Goal: Complete application form

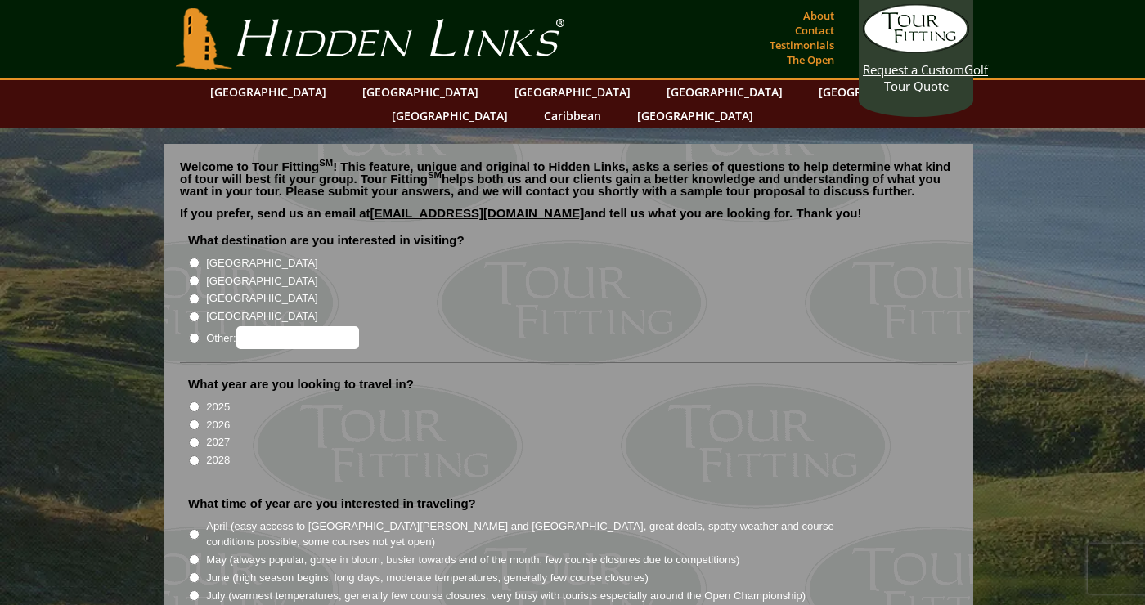
click at [195, 333] on input "Other:" at bounding box center [194, 338] width 11 height 11
radio input "true"
click at [261, 326] on input "Other:" at bounding box center [297, 337] width 123 height 23
type input "[GEOGRAPHIC_DATA], [GEOGRAPHIC_DATA]"
click at [194, 420] on input "2026" at bounding box center [194, 425] width 11 height 11
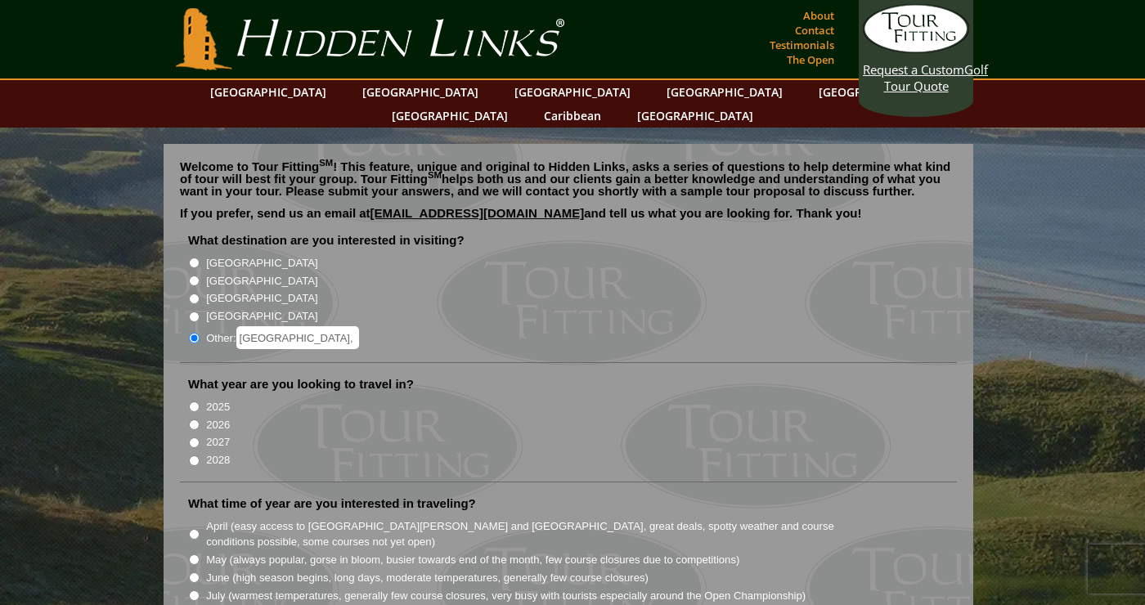
radio input "true"
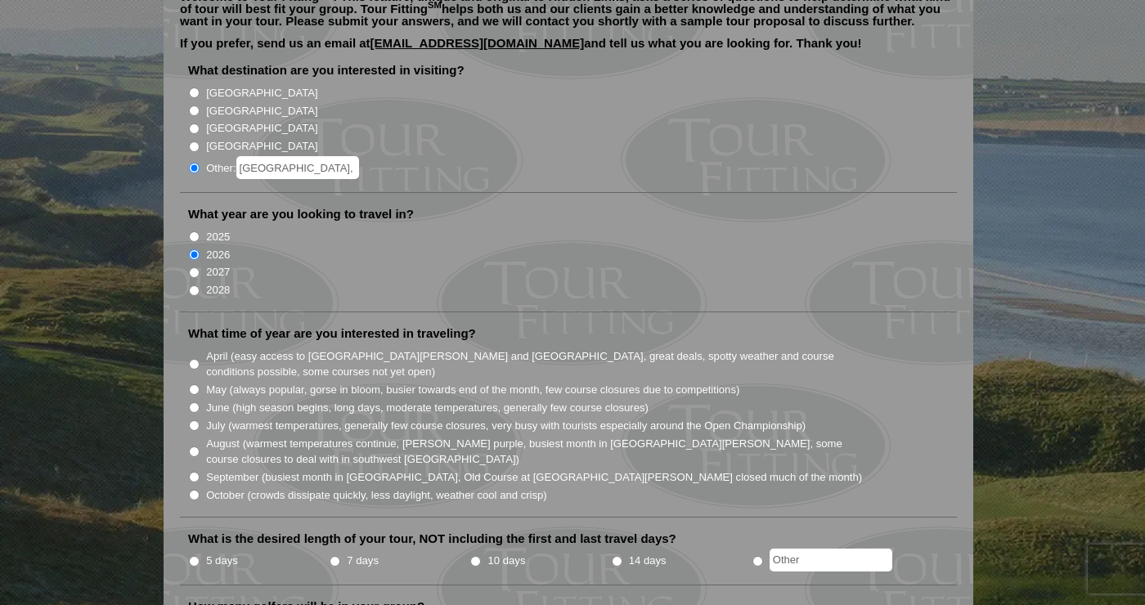
scroll to position [174, 0]
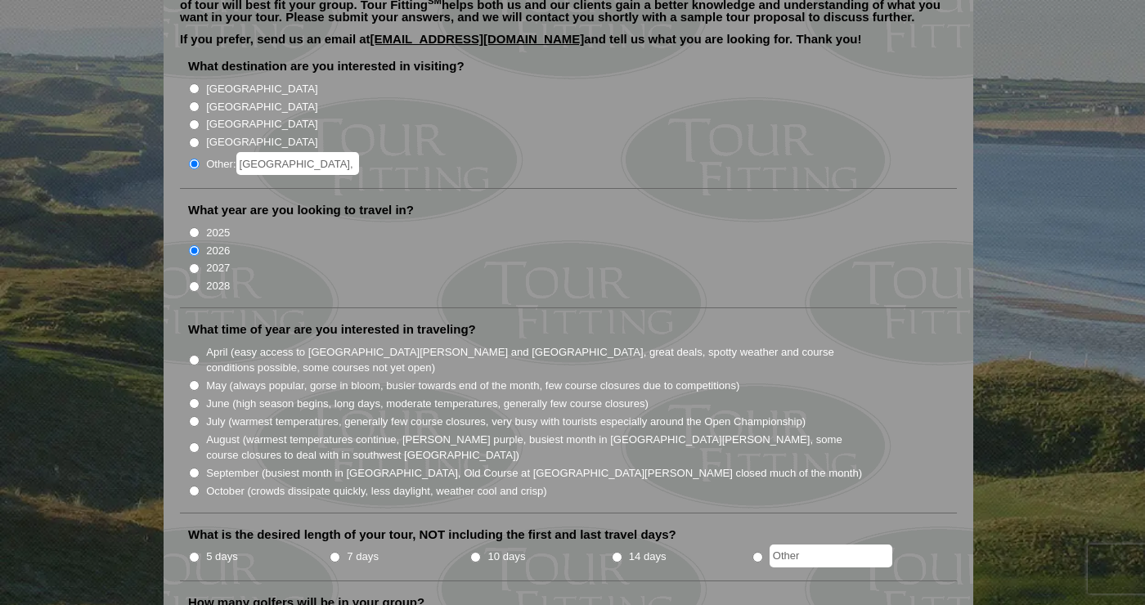
click at [195, 398] on input "June (high season begins, long days, moderate temperatures, generally few cours…" at bounding box center [194, 403] width 11 height 11
radio input "true"
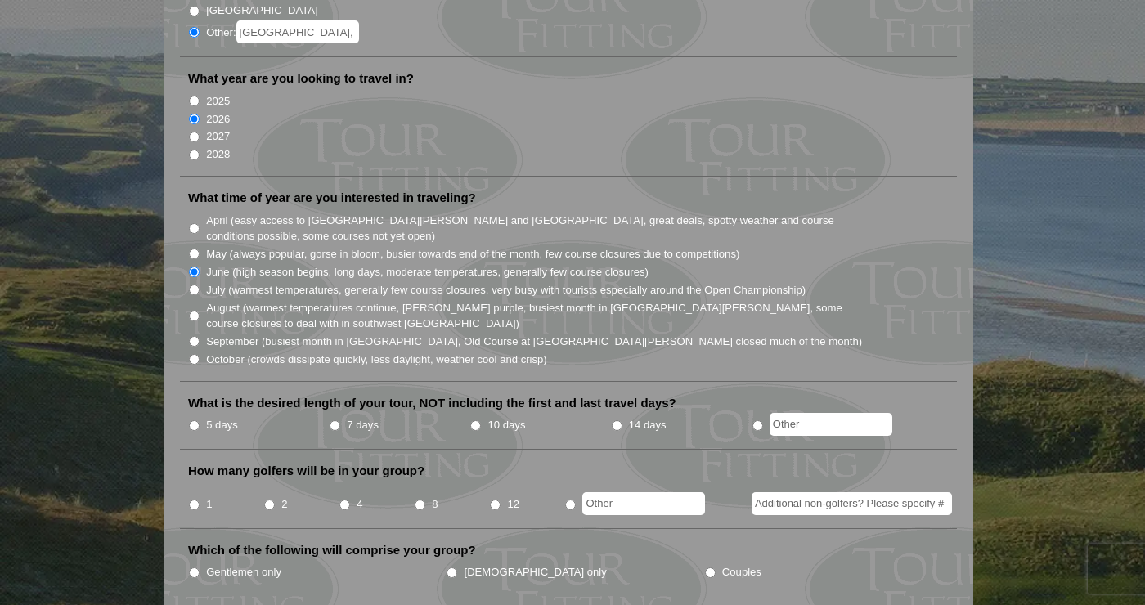
scroll to position [306, 0]
click at [613, 420] on input "14 days" at bounding box center [617, 425] width 11 height 11
radio input "true"
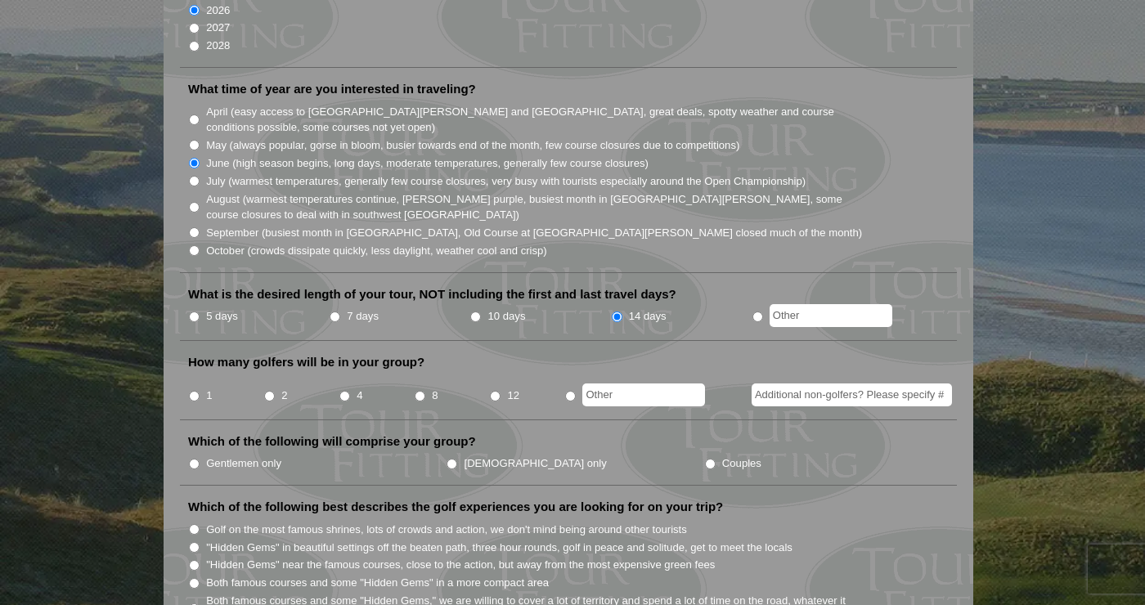
scroll to position [435, 0]
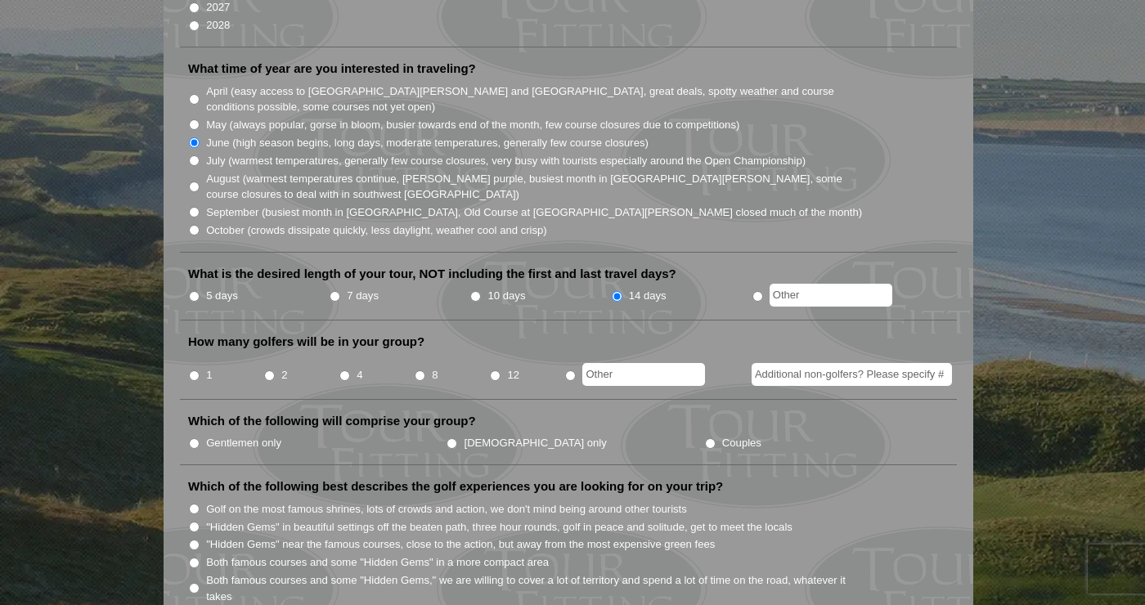
click at [271, 371] on input "2" at bounding box center [269, 376] width 11 height 11
radio input "true"
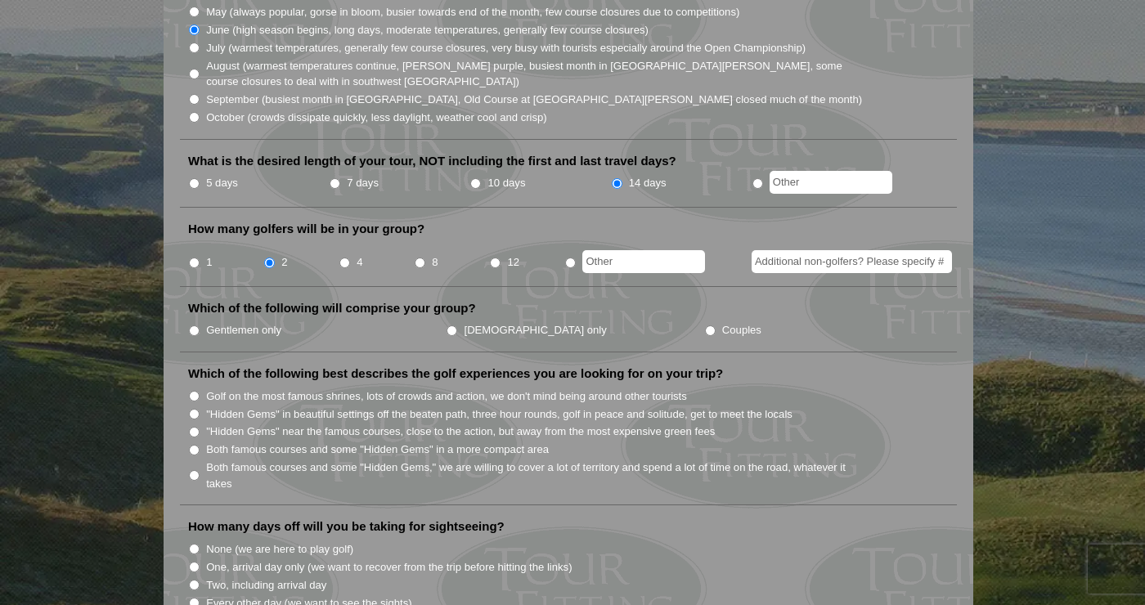
scroll to position [550, 0]
click at [705, 324] on input "Couples" at bounding box center [710, 329] width 11 height 11
radio input "true"
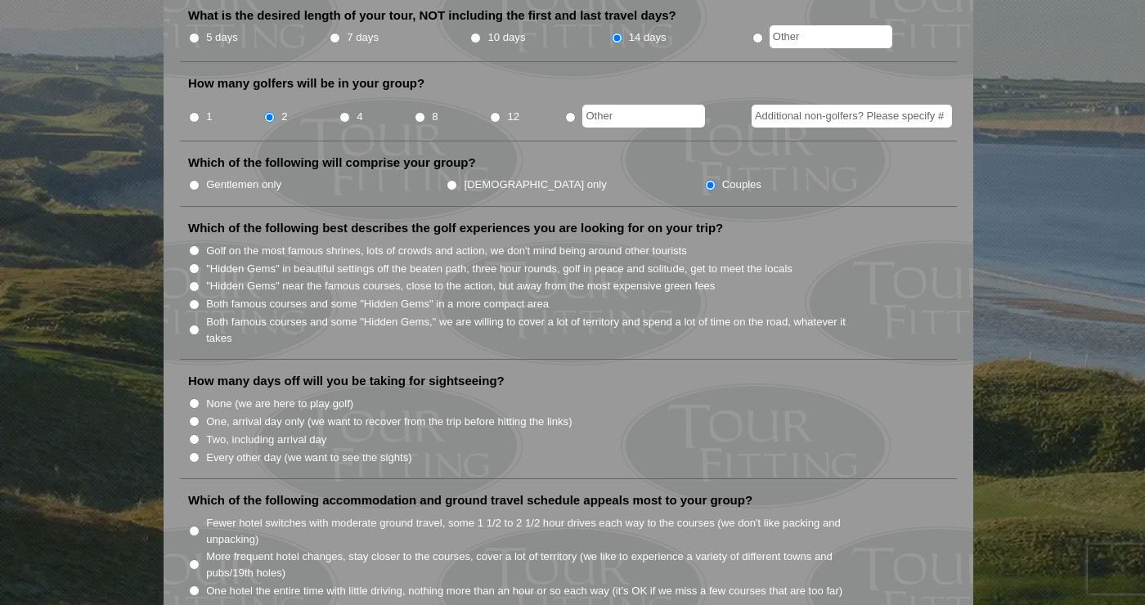
scroll to position [694, 0]
click at [196, 299] on input "Both famous courses and some "Hidden Gems" in a more compact area" at bounding box center [194, 304] width 11 height 11
radio input "true"
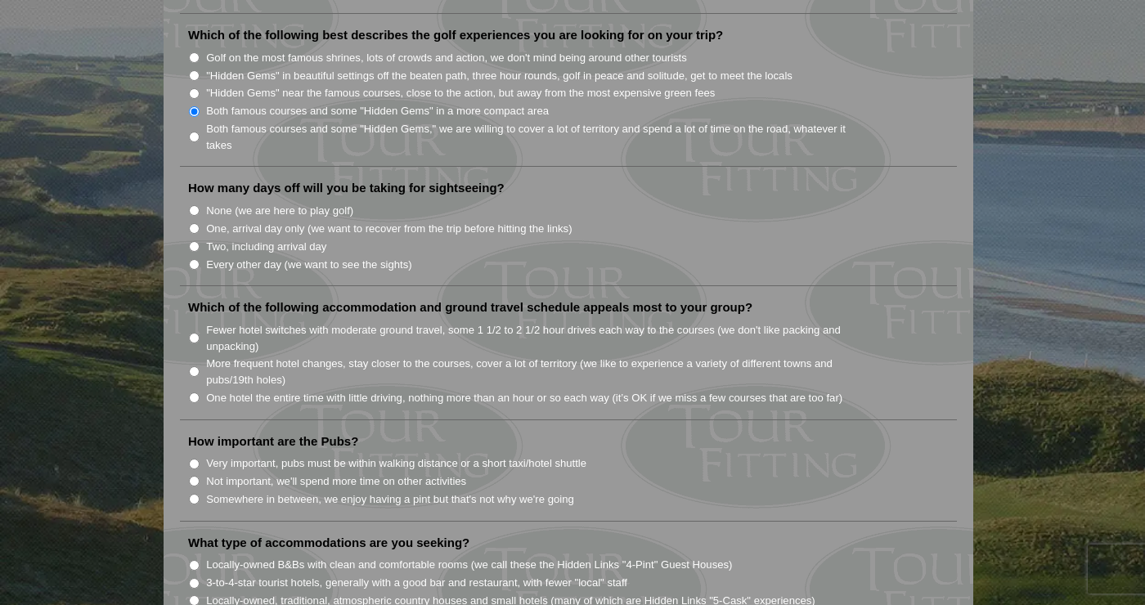
scroll to position [888, 0]
click at [195, 258] on input "Every other day (we want to see the sights)" at bounding box center [194, 263] width 11 height 11
radio input "true"
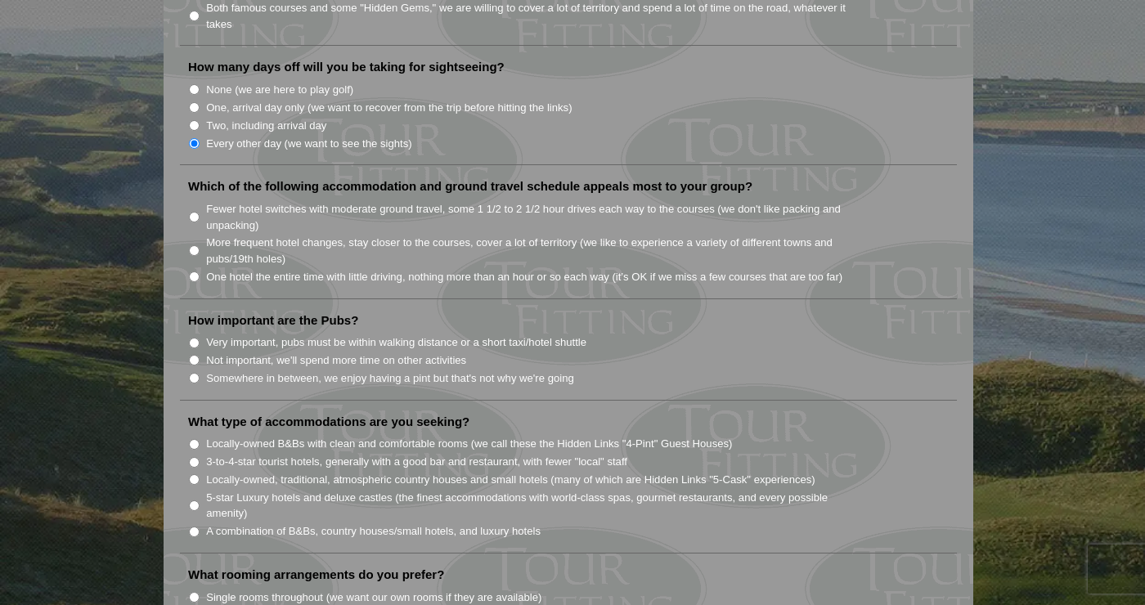
scroll to position [1013, 0]
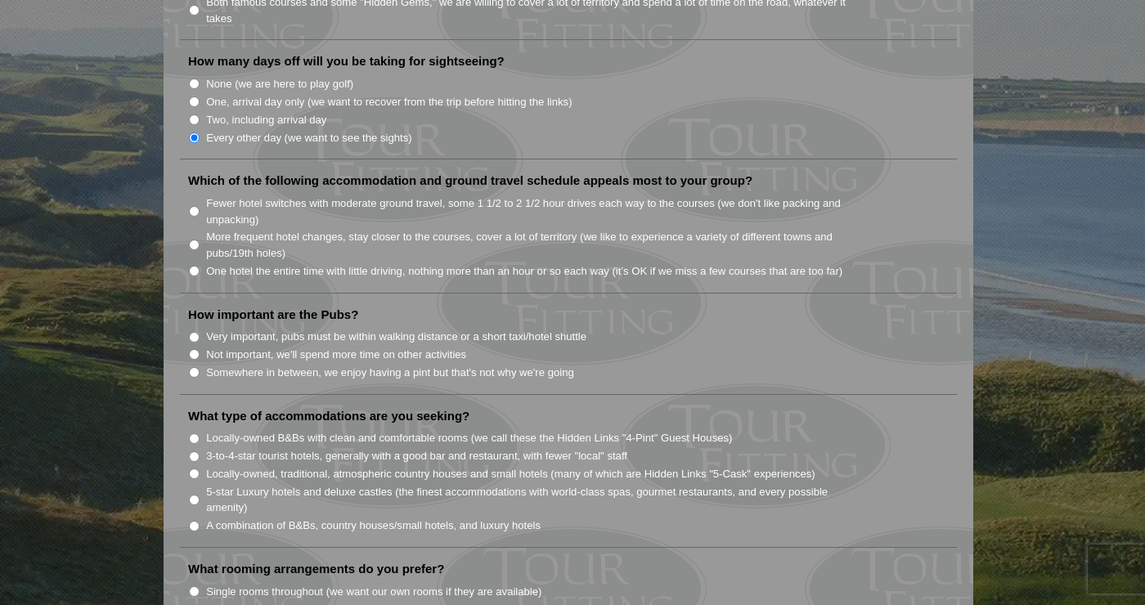
click at [191, 266] on input "One hotel the entire time with little driving, nothing more than an hour or so …" at bounding box center [194, 271] width 11 height 11
radio input "true"
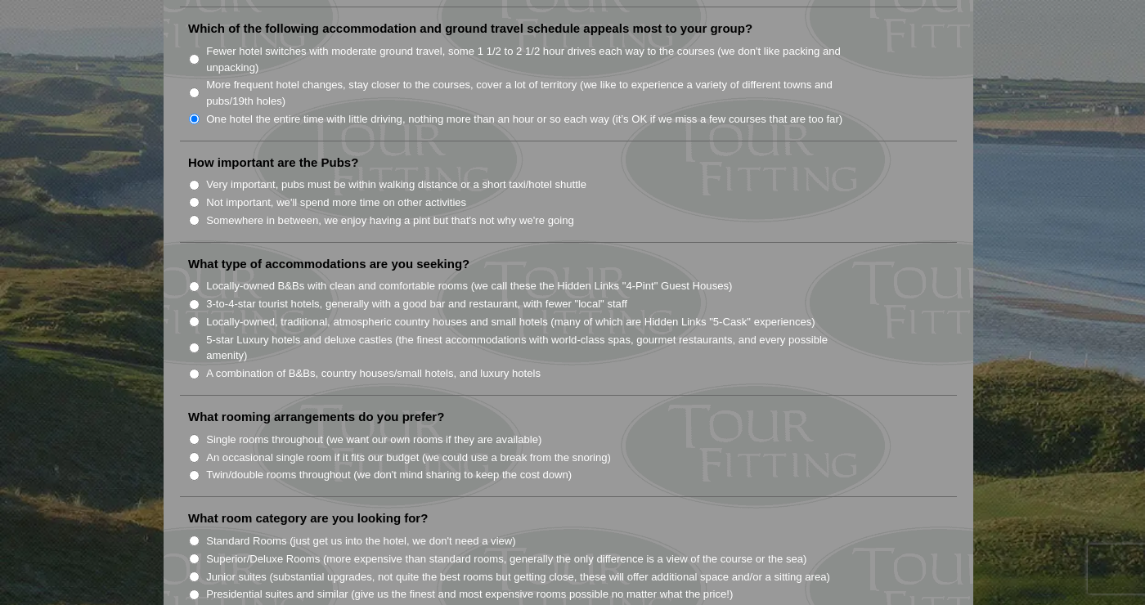
scroll to position [1167, 0]
click at [193, 213] on input "Somewhere in between, we enjoy having a pint but that's not why we're going" at bounding box center [194, 218] width 11 height 11
radio input "true"
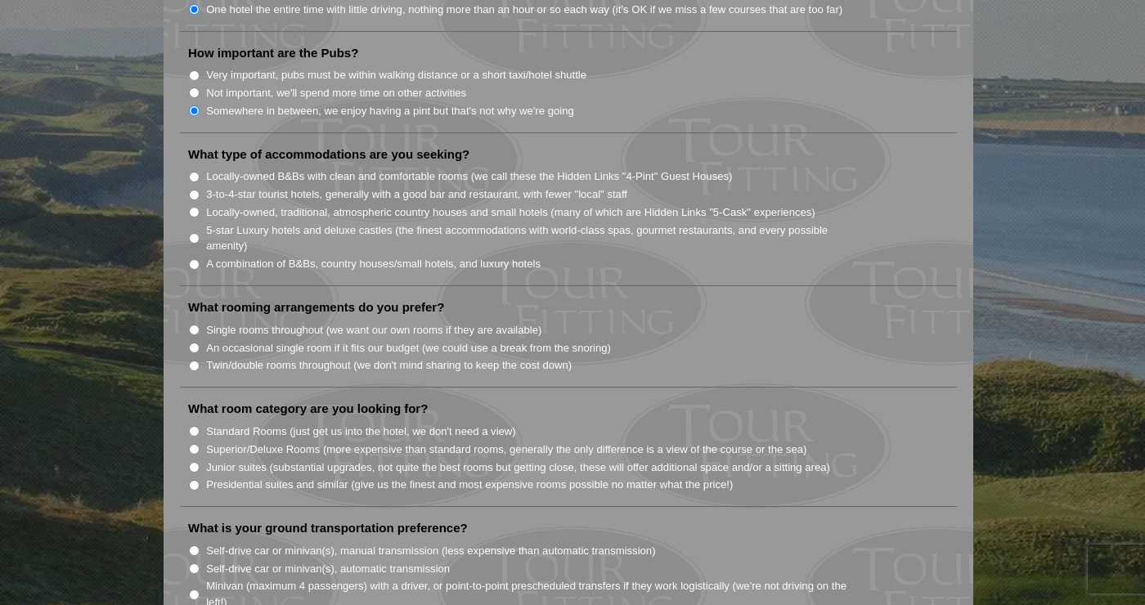
scroll to position [1280, 0]
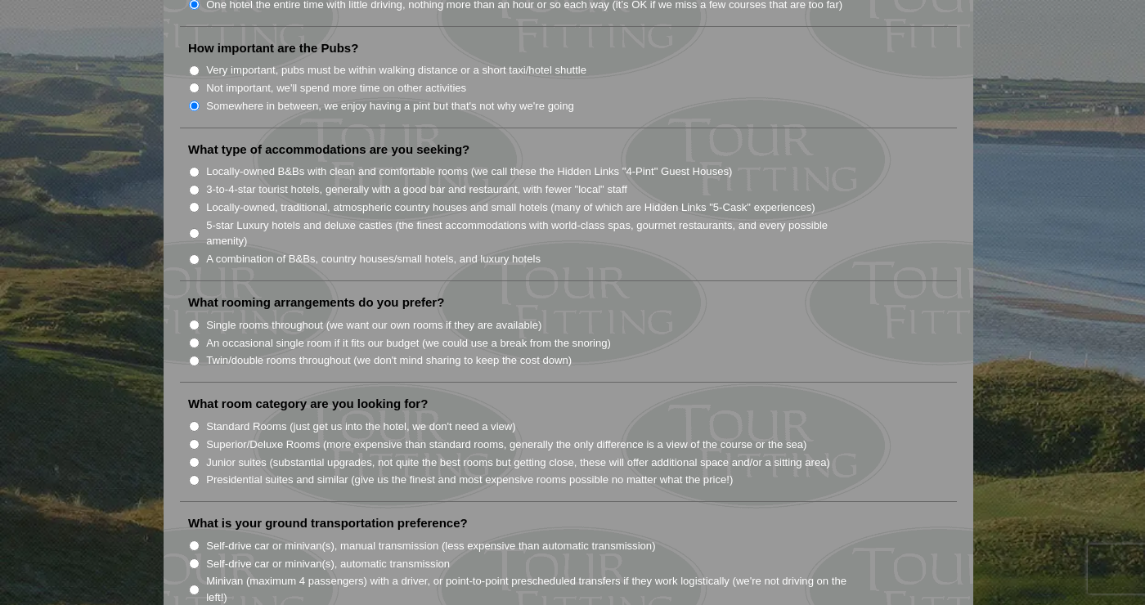
click at [194, 202] on input "Locally-owned, traditional, atmospheric country houses and small hotels (many o…" at bounding box center [194, 207] width 11 height 11
radio input "true"
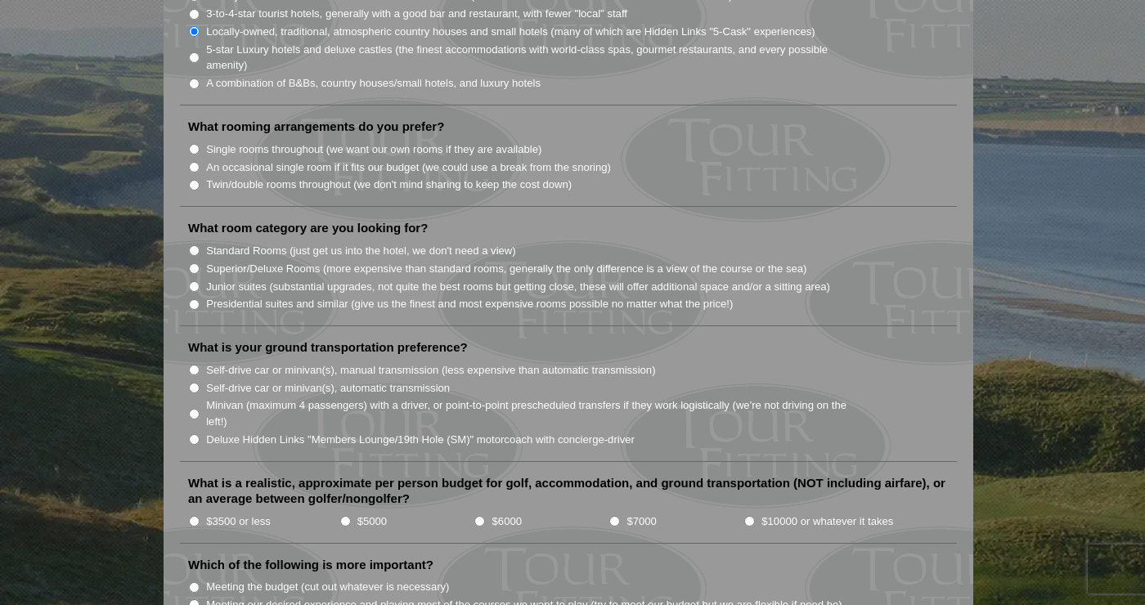
scroll to position [1456, 0]
click at [193, 180] on input "Twin/double rooms throughout (we don't mind sharing to keep the cost down)" at bounding box center [194, 185] width 11 height 11
radio input "true"
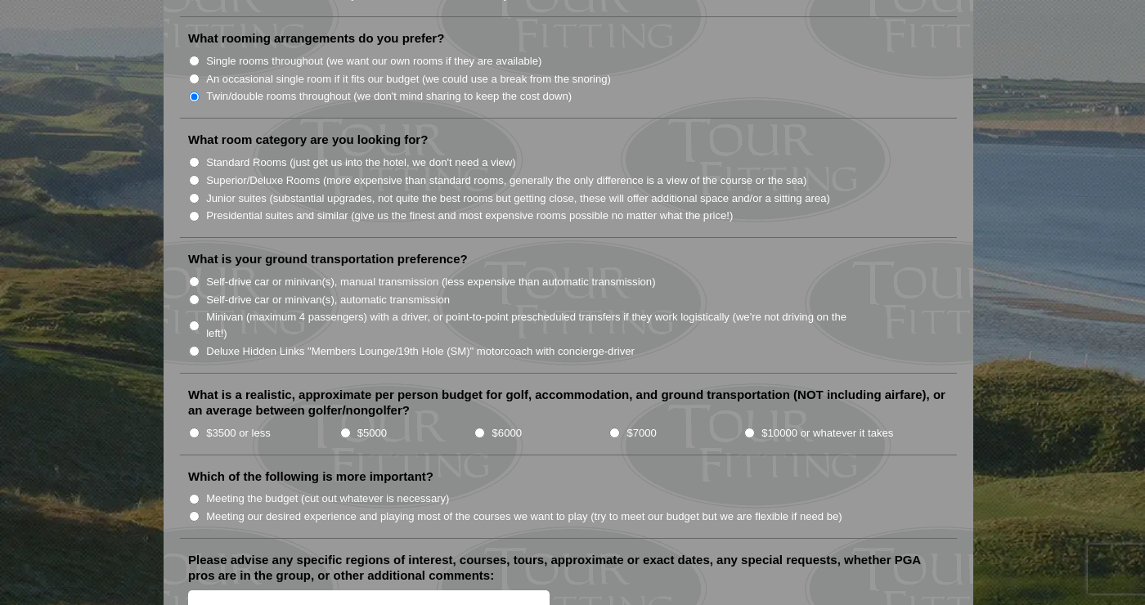
scroll to position [1546, 0]
click at [198, 186] on li "Junior suites (substantial upgrades, not quite the best rooms but getting close…" at bounding box center [575, 195] width 774 height 18
click at [191, 173] on input "Superior/Deluxe Rooms (more expensive than standard rooms, generally the only d…" at bounding box center [194, 178] width 11 height 11
radio input "true"
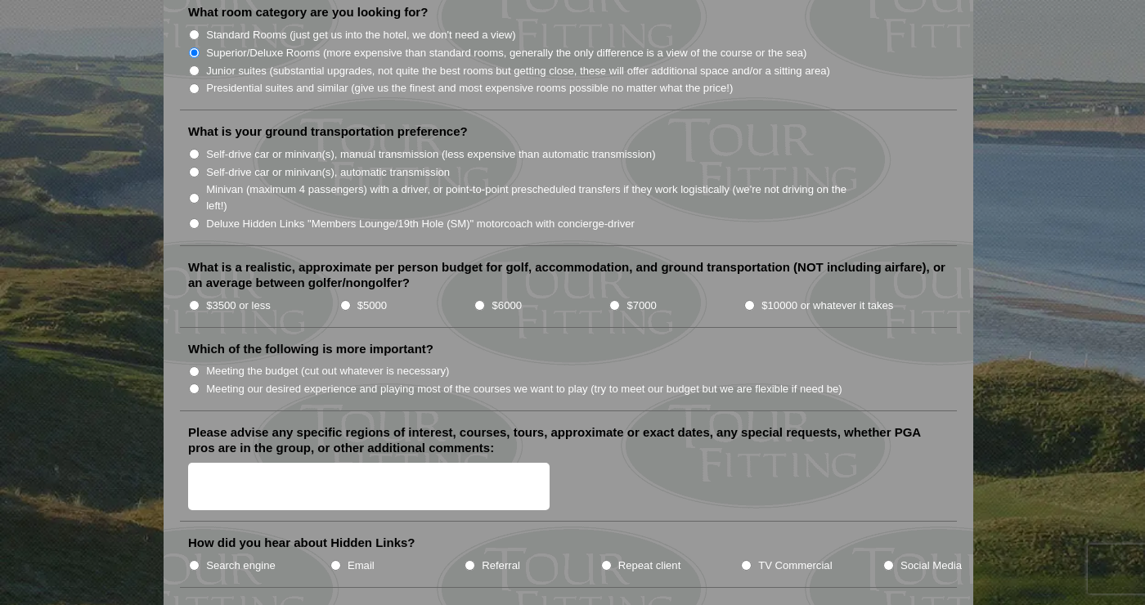
scroll to position [1673, 0]
click at [193, 147] on input "Self-drive car or minivan(s), manual transmission (less expensive than automati…" at bounding box center [194, 152] width 11 height 11
radio input "true"
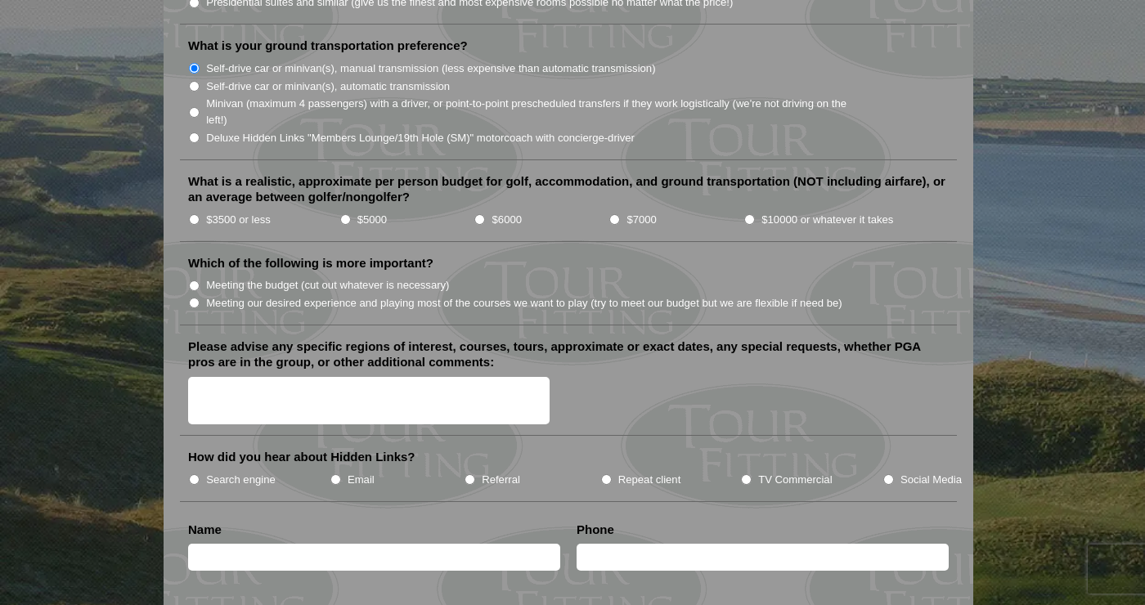
scroll to position [1761, 0]
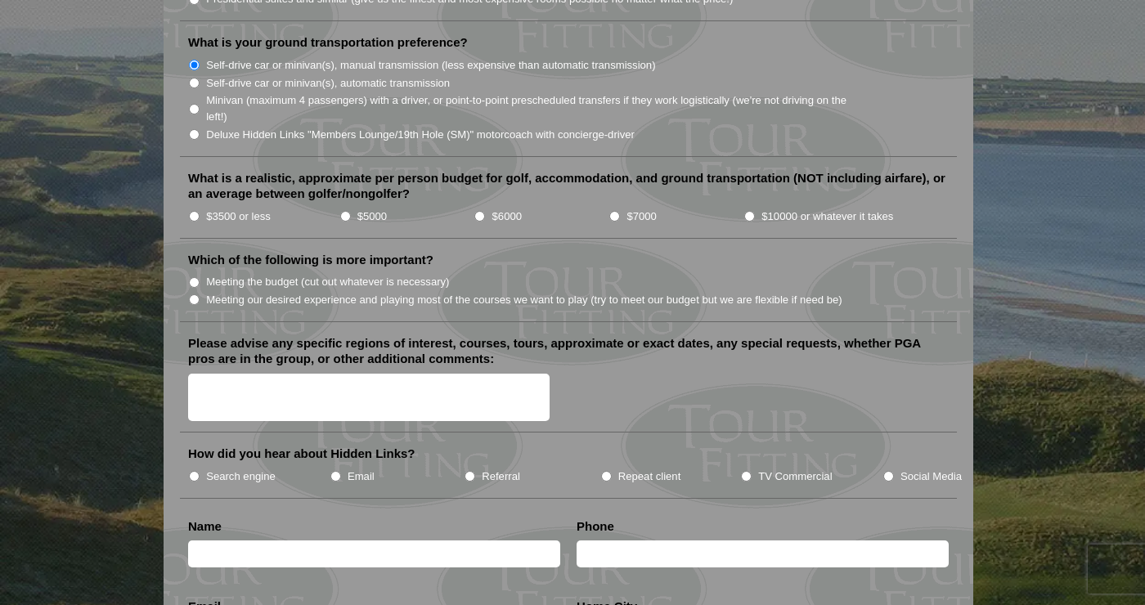
click at [194, 211] on input "$3500 or less" at bounding box center [194, 216] width 11 height 11
radio input "true"
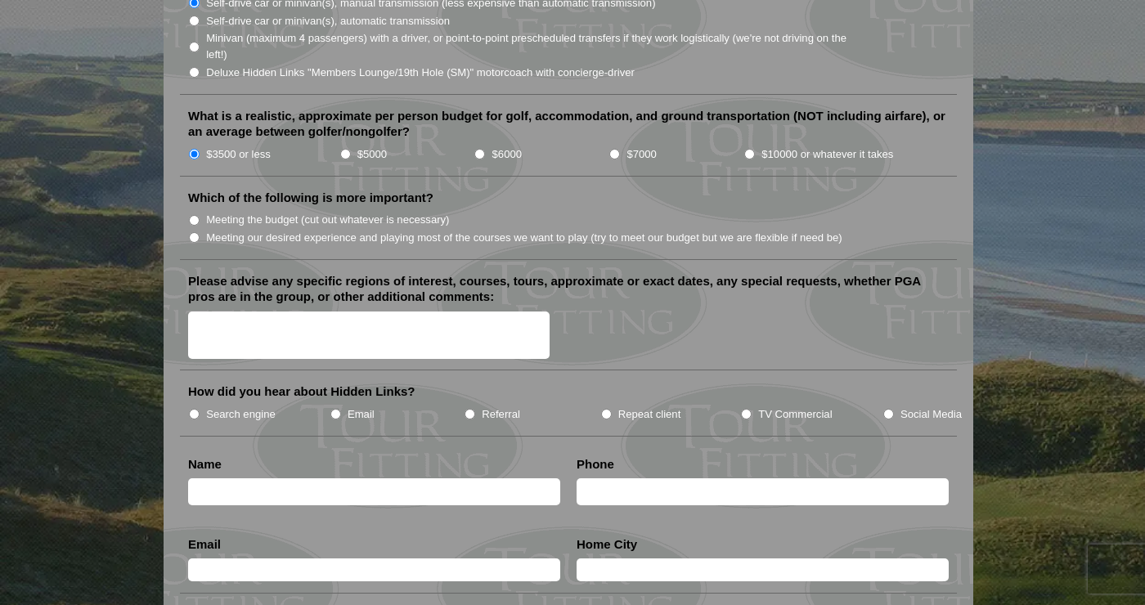
scroll to position [1825, 0]
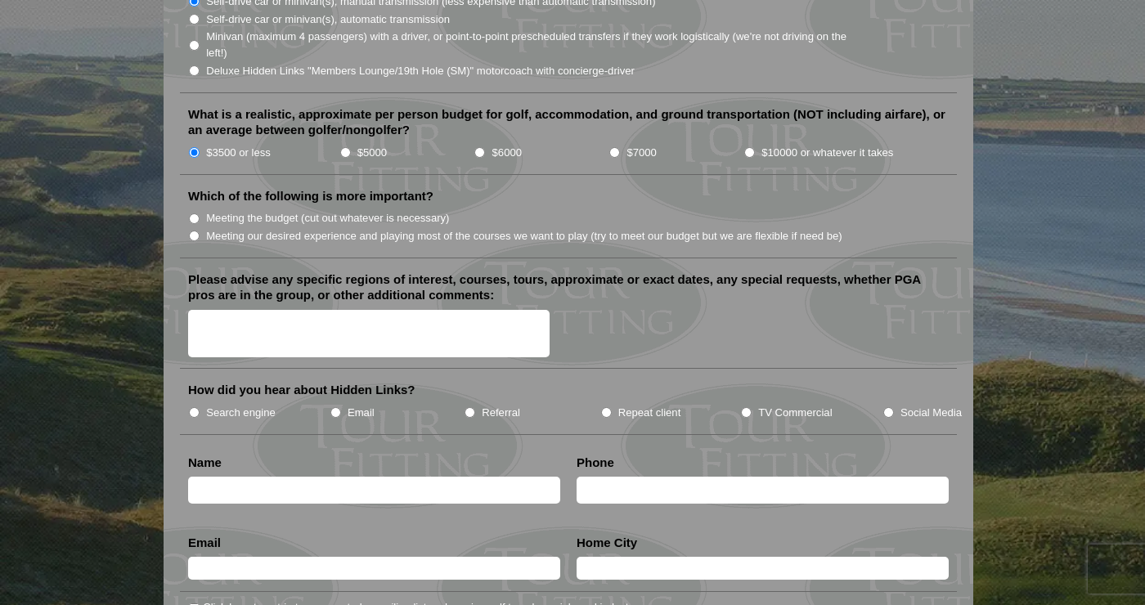
click at [194, 213] on input "Meeting the budget (cut out whatever is necessary)" at bounding box center [194, 218] width 11 height 11
radio input "true"
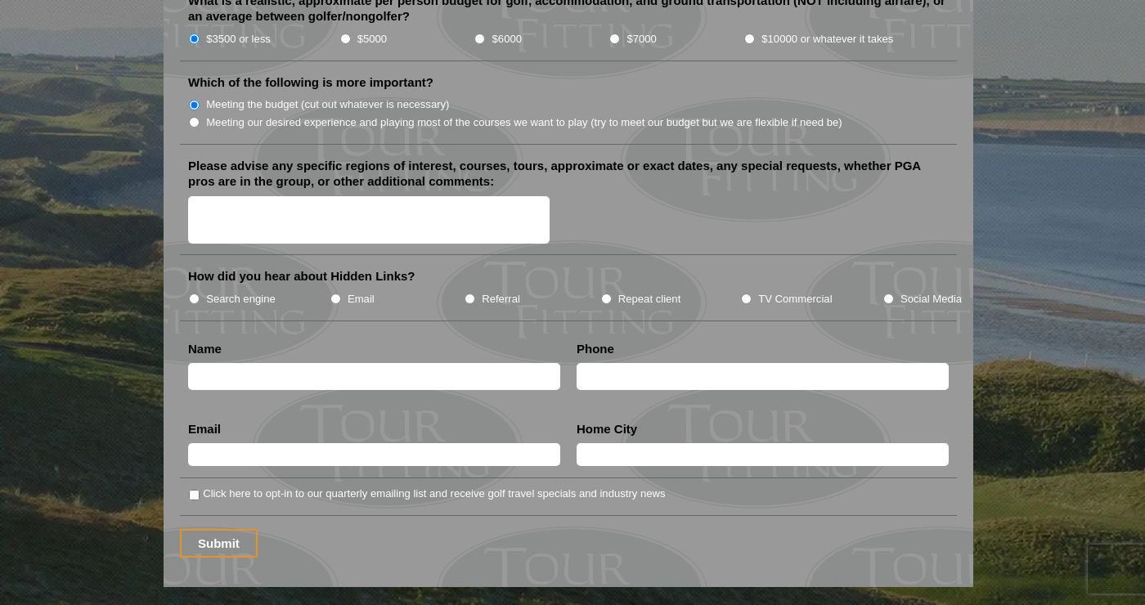
scroll to position [1940, 0]
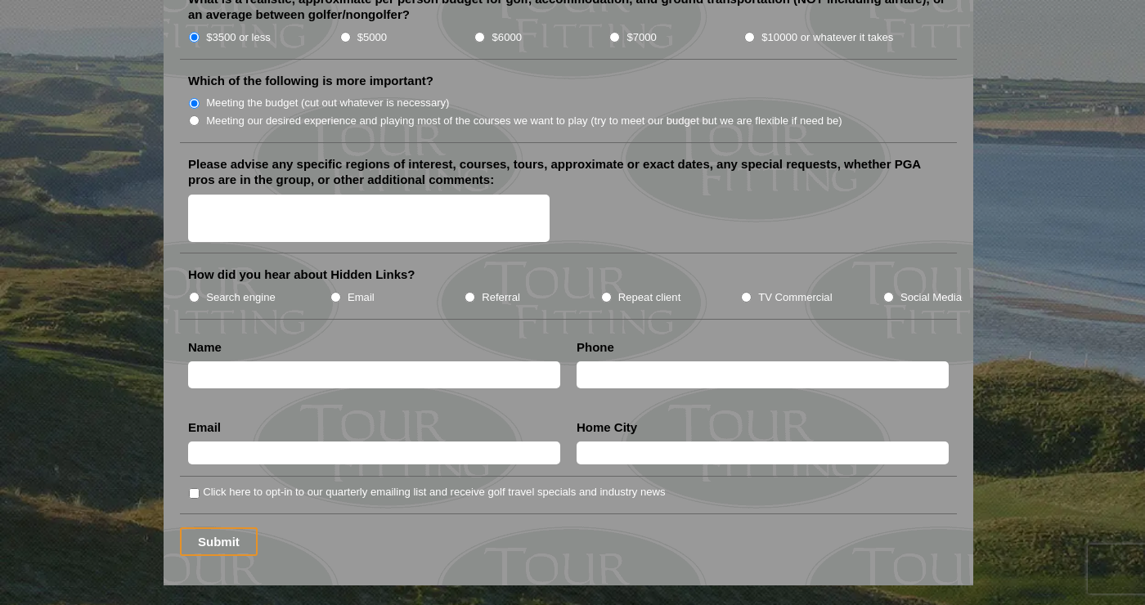
click at [233, 195] on textarea "Please advise any specific regions of interest, courses, tours, approximate or …" at bounding box center [369, 219] width 362 height 48
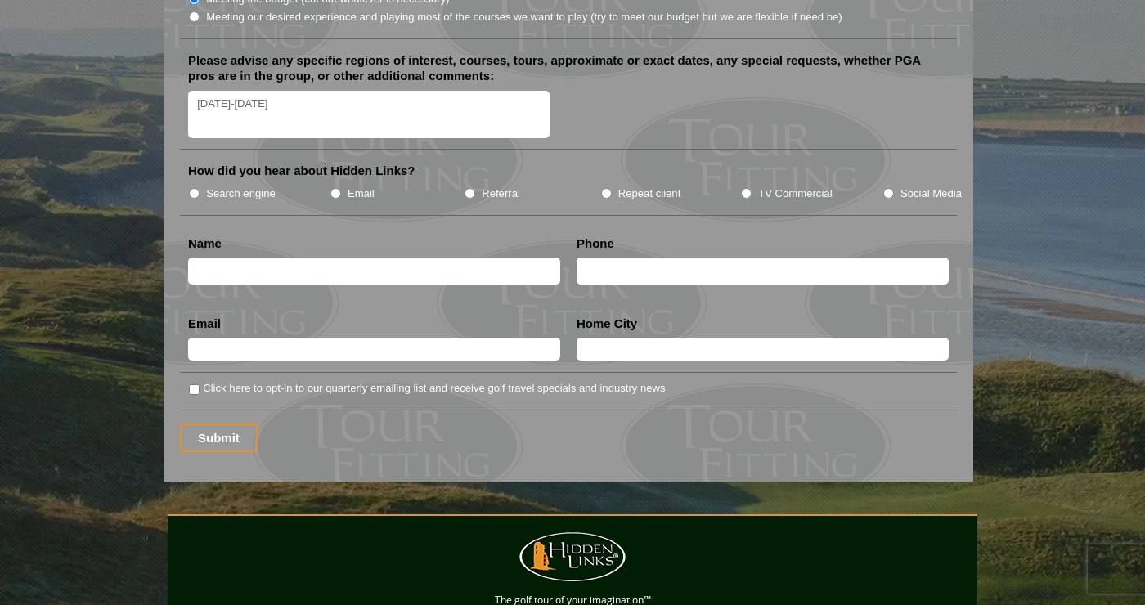
scroll to position [2050, 0]
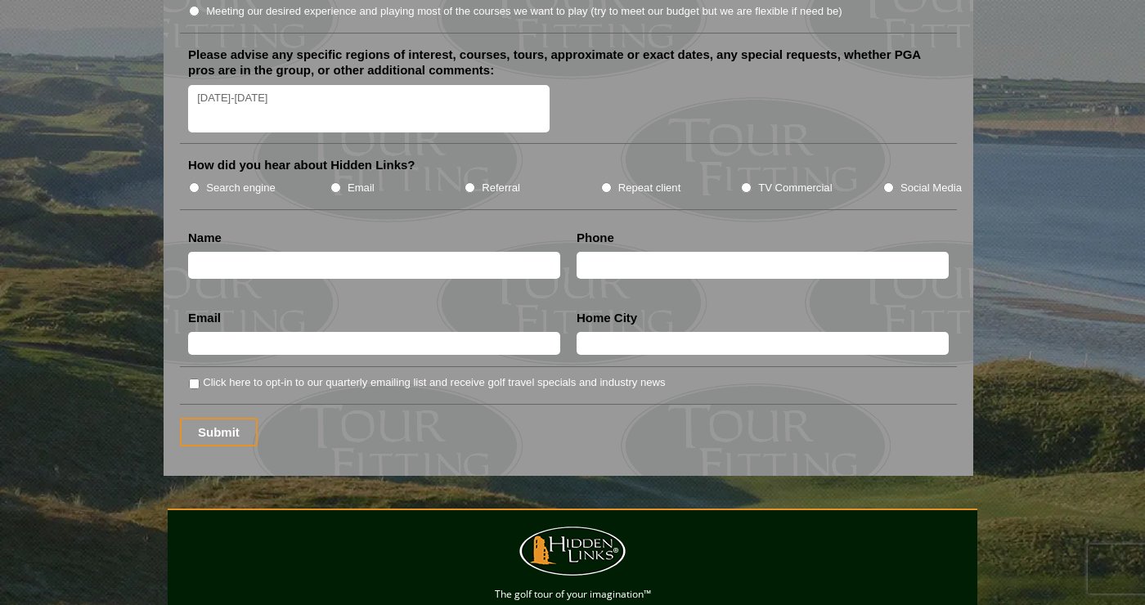
type textarea "[DATE]-[DATE]"
click at [190, 182] on input "Search engine" at bounding box center [194, 187] width 11 height 11
radio input "true"
click at [259, 252] on input "[PERSON_NAME]" at bounding box center [374, 265] width 372 height 27
type input "[PERSON_NAME]"
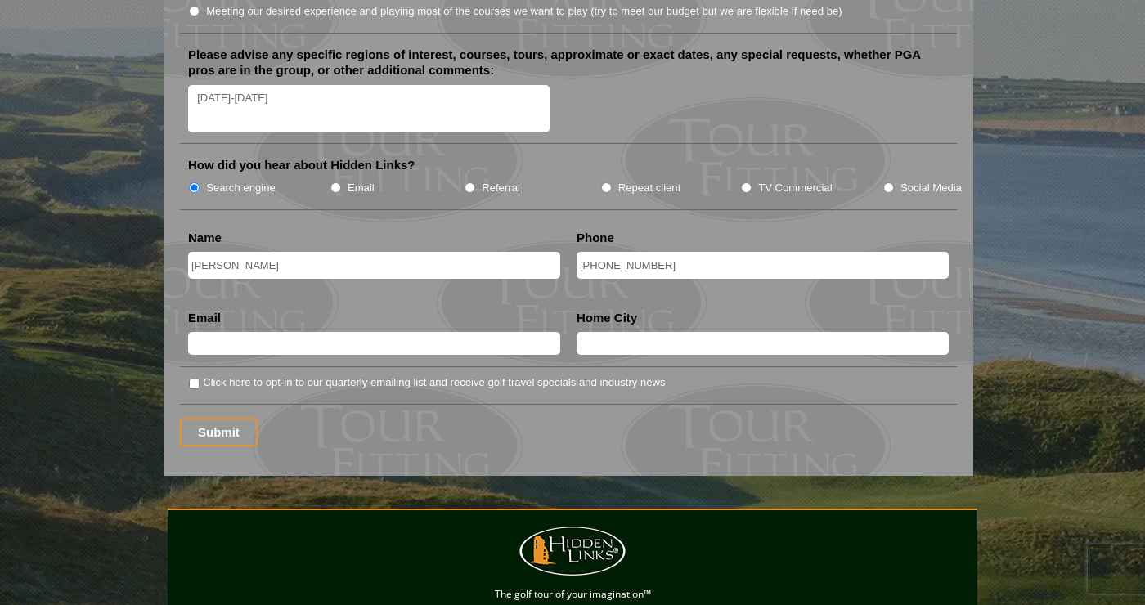
type input "[PHONE_NUMBER]"
type input "[EMAIL_ADDRESS][DOMAIN_NAME]"
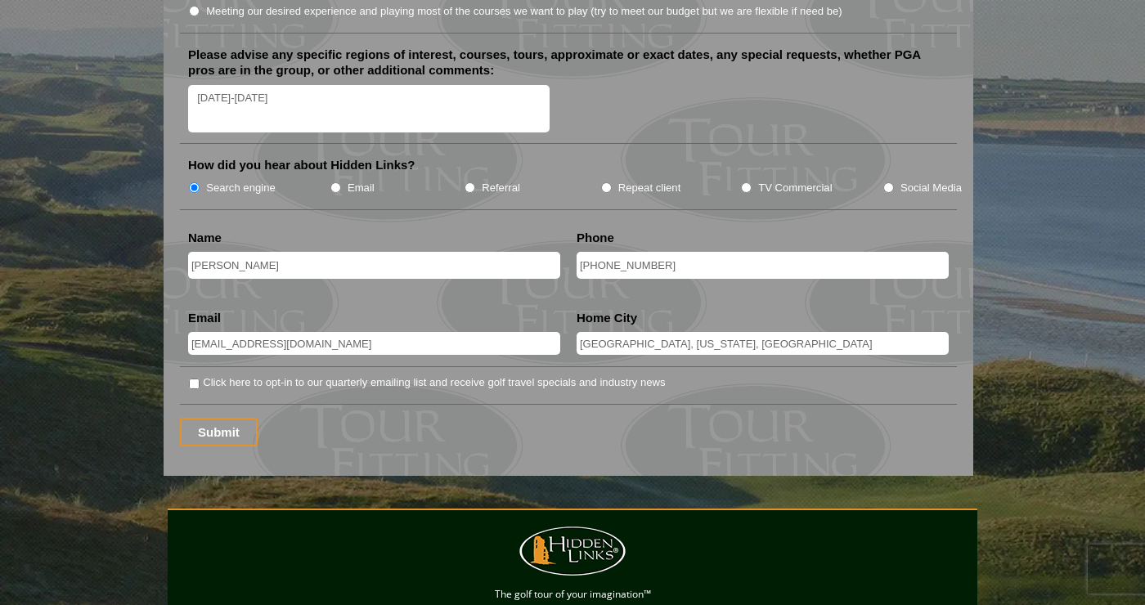
type input "[GEOGRAPHIC_DATA], [US_STATE], [GEOGRAPHIC_DATA]"
click at [192, 379] on input "Click here to opt-in to our quarterly emailing list and receive golf travel spe…" at bounding box center [194, 384] width 11 height 11
checkbox input "true"
click at [230, 418] on input "Submit" at bounding box center [219, 432] width 78 height 29
